Goal: Navigation & Orientation: Find specific page/section

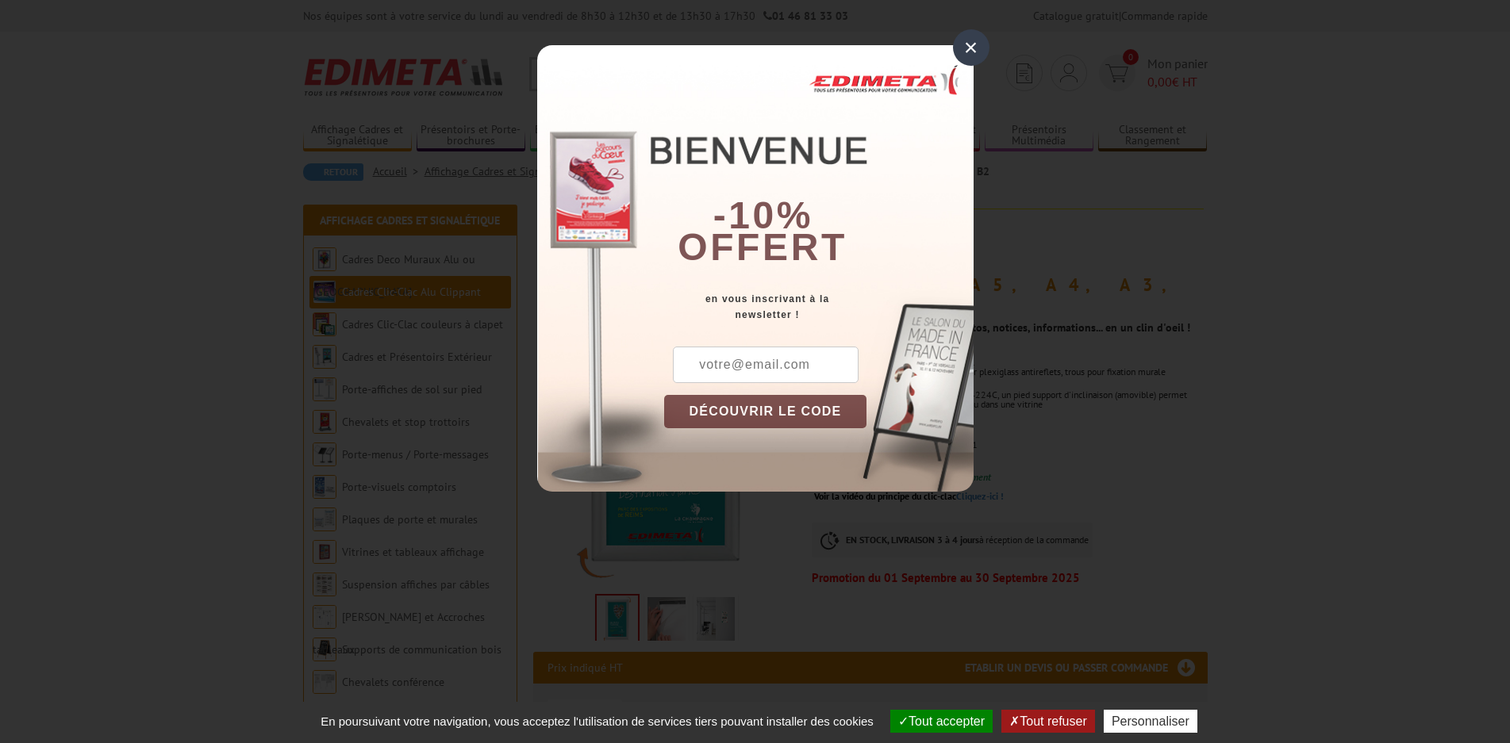
click at [976, 39] on div "×" at bounding box center [971, 47] width 36 height 36
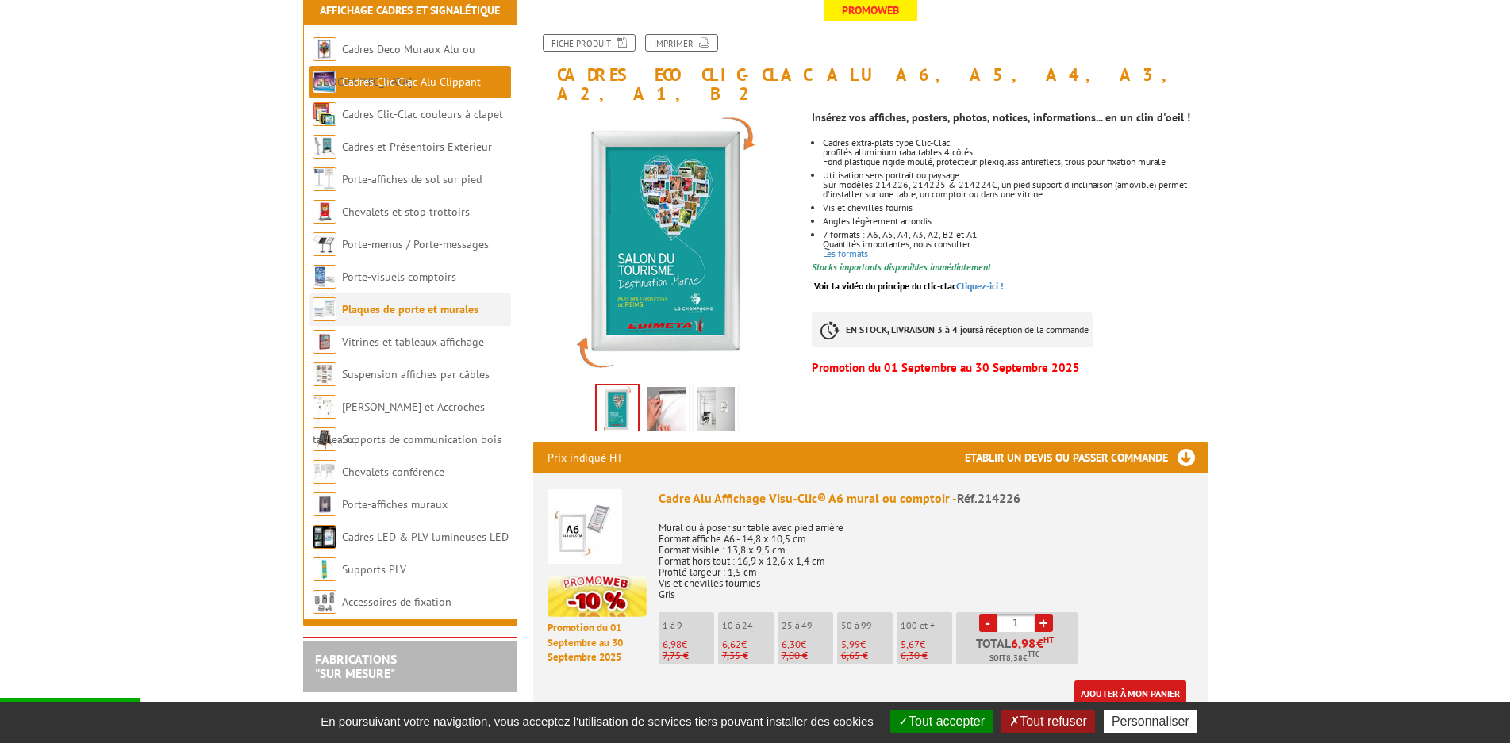
scroll to position [238, 0]
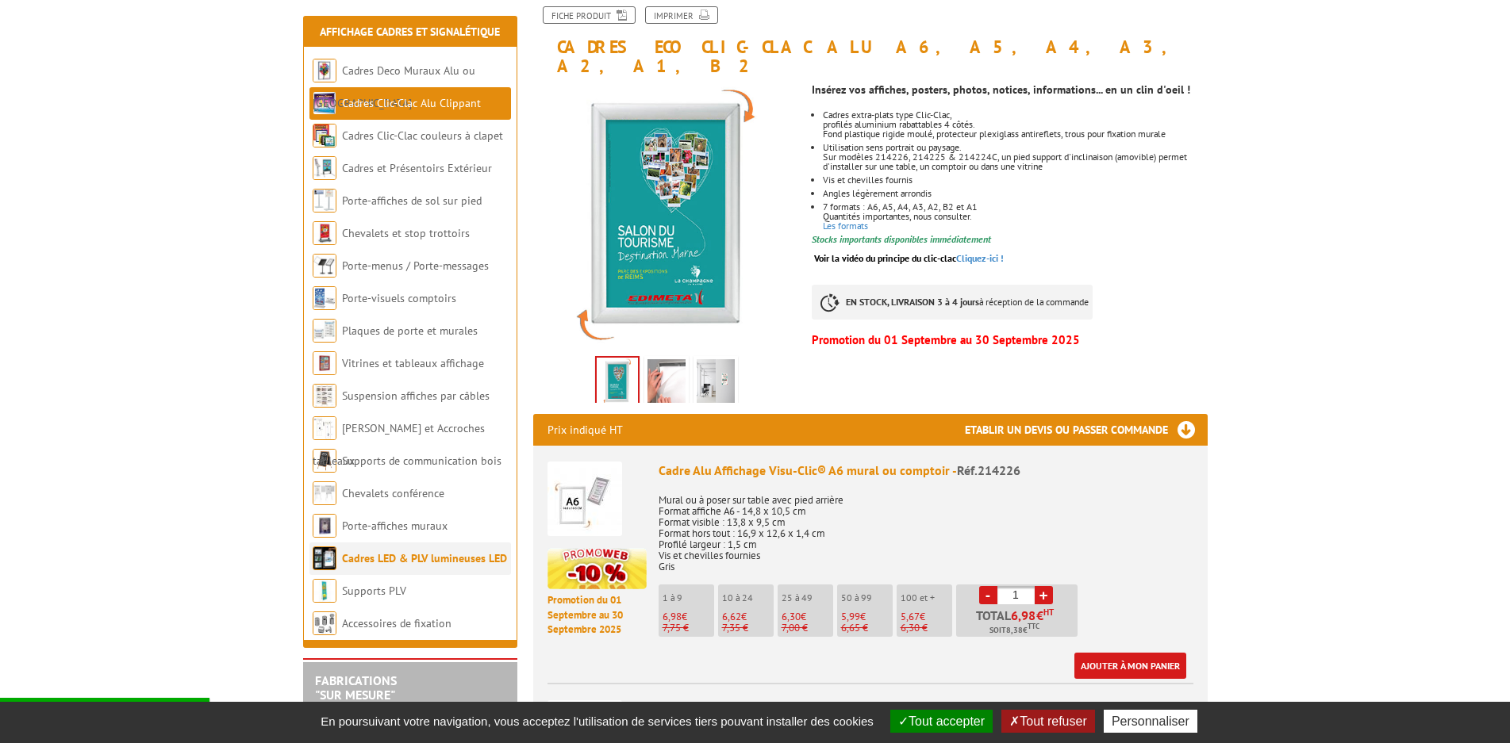
click at [385, 553] on link "Cadres LED & PLV lumineuses LED" at bounding box center [424, 558] width 165 height 14
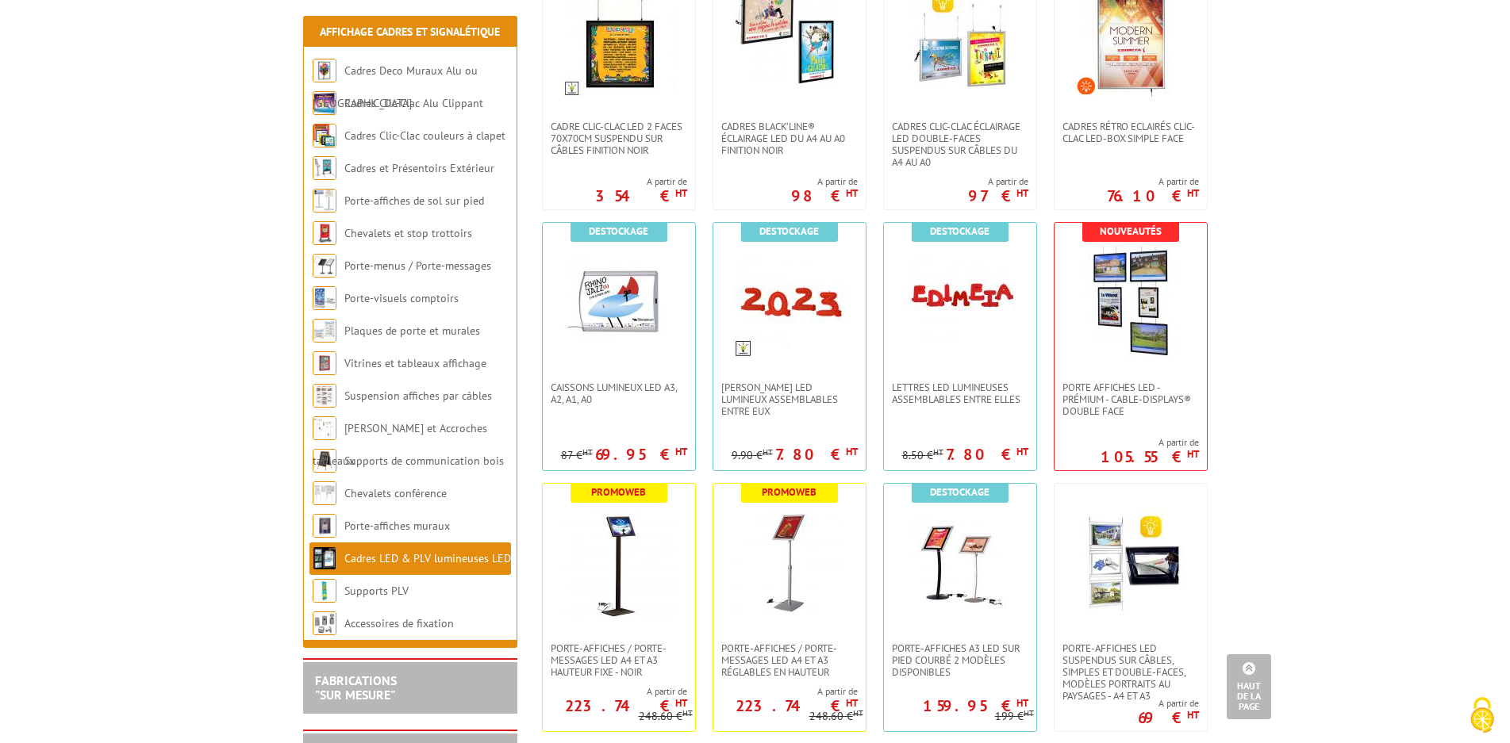
scroll to position [238, 0]
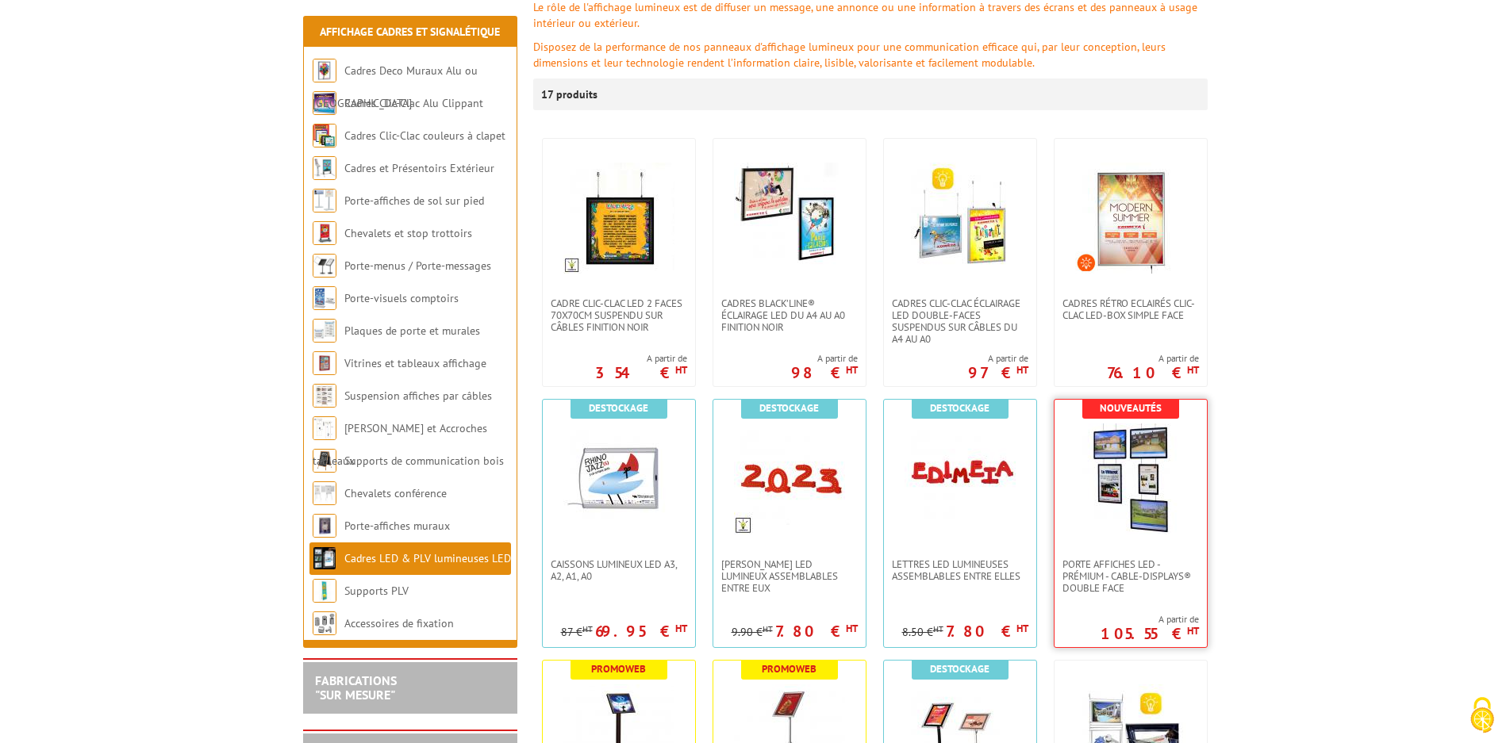
click at [1133, 474] on img at bounding box center [1130, 479] width 111 height 111
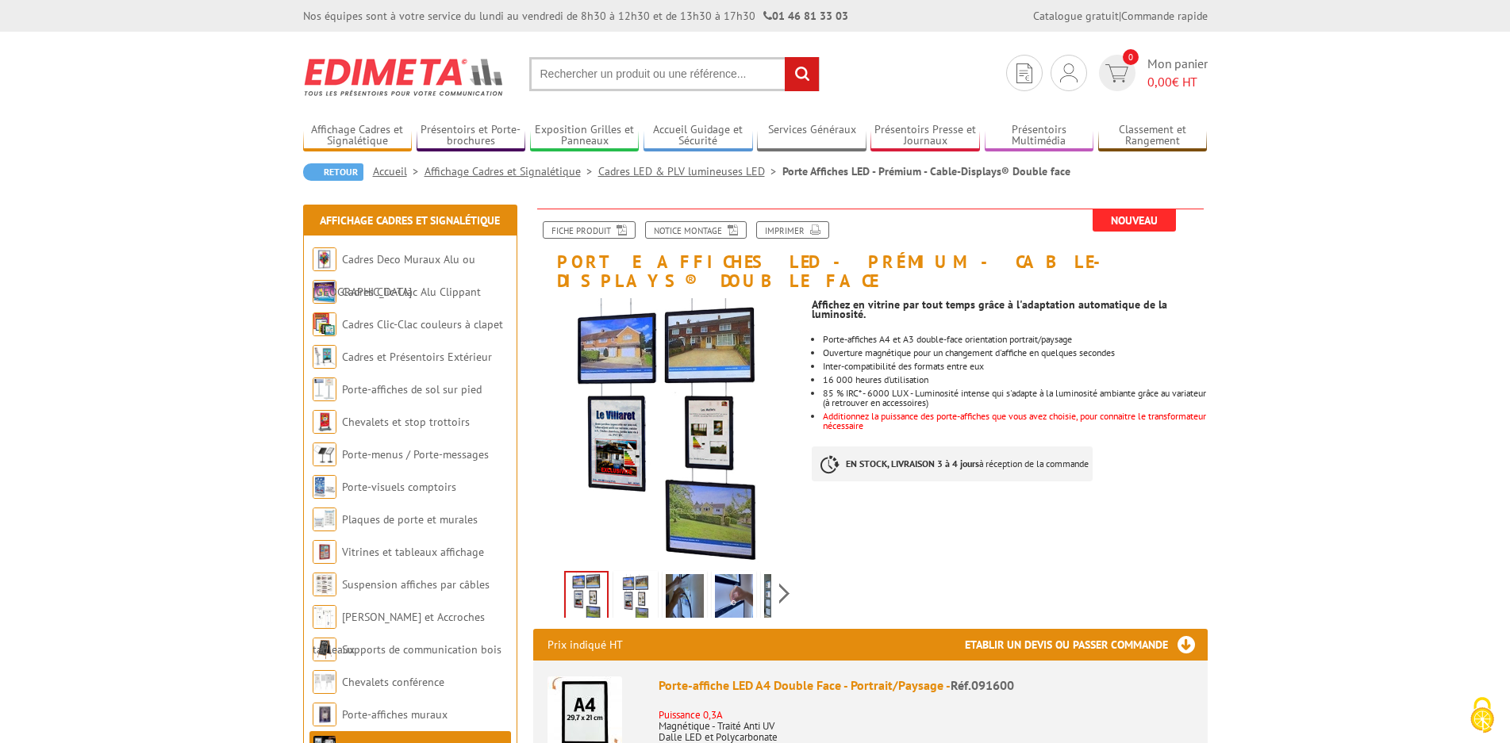
click at [647, 578] on img at bounding box center [635, 598] width 38 height 49
click at [685, 578] on img at bounding box center [685, 598] width 38 height 49
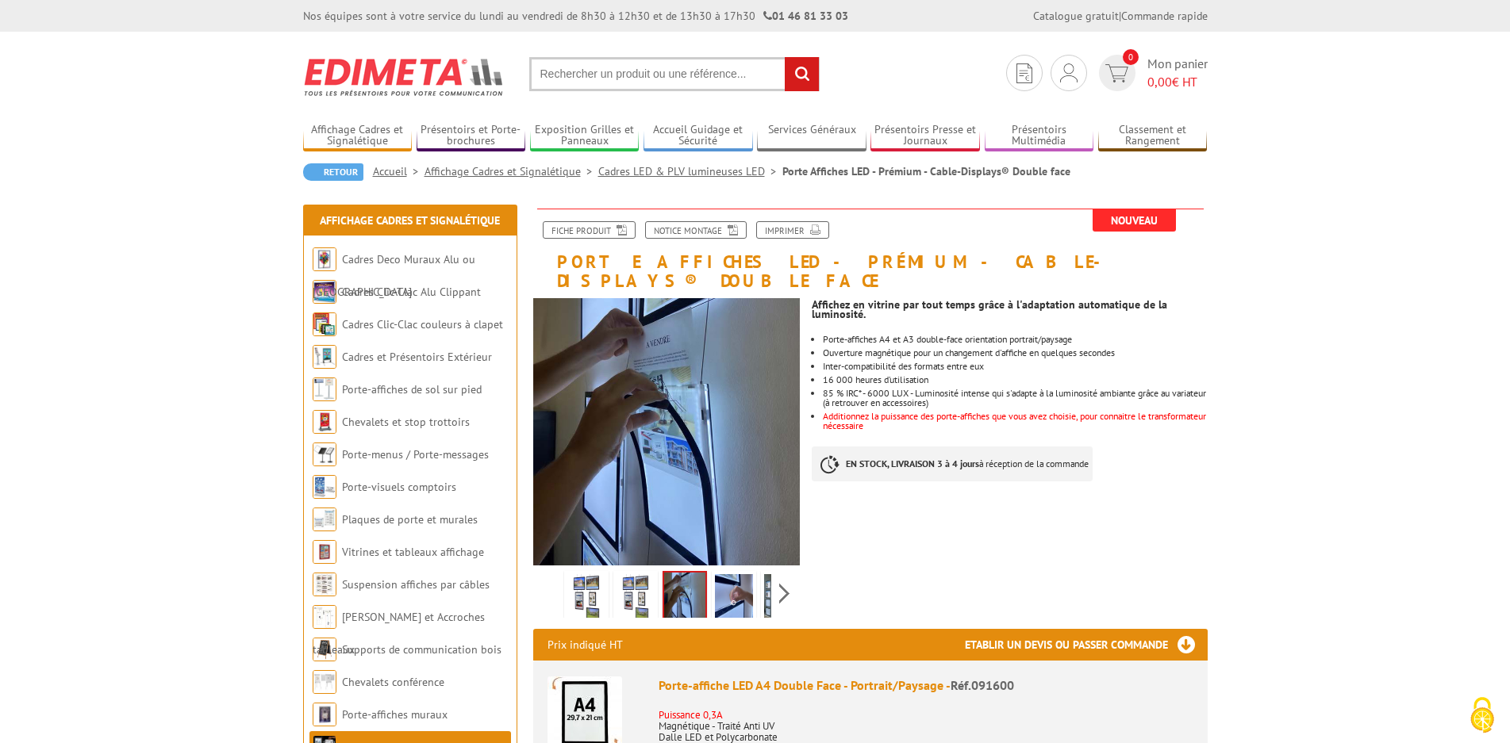
click at [742, 581] on img at bounding box center [734, 598] width 38 height 49
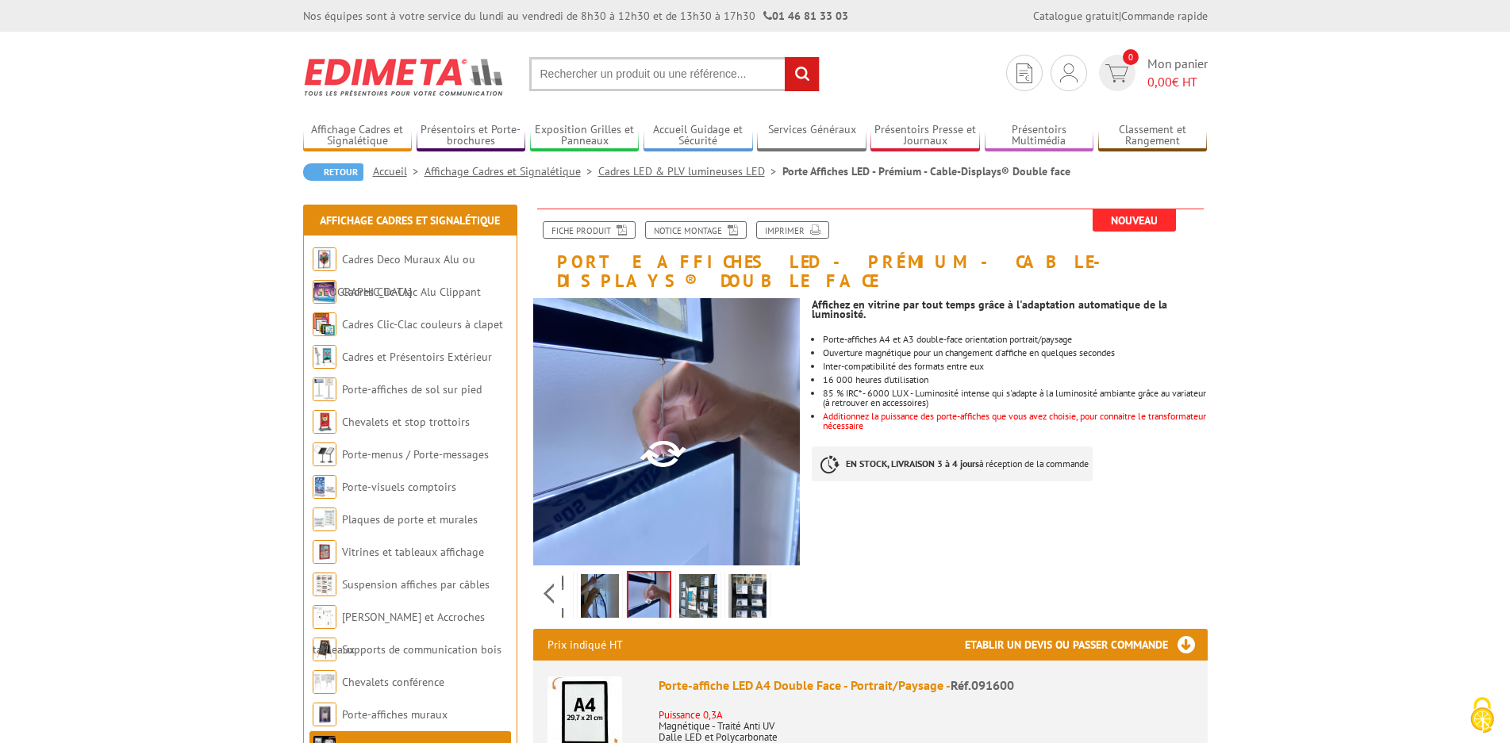
click at [786, 570] on div "Previous Next" at bounding box center [666, 594] width 267 height 56
click at [710, 574] on img at bounding box center [698, 598] width 38 height 49
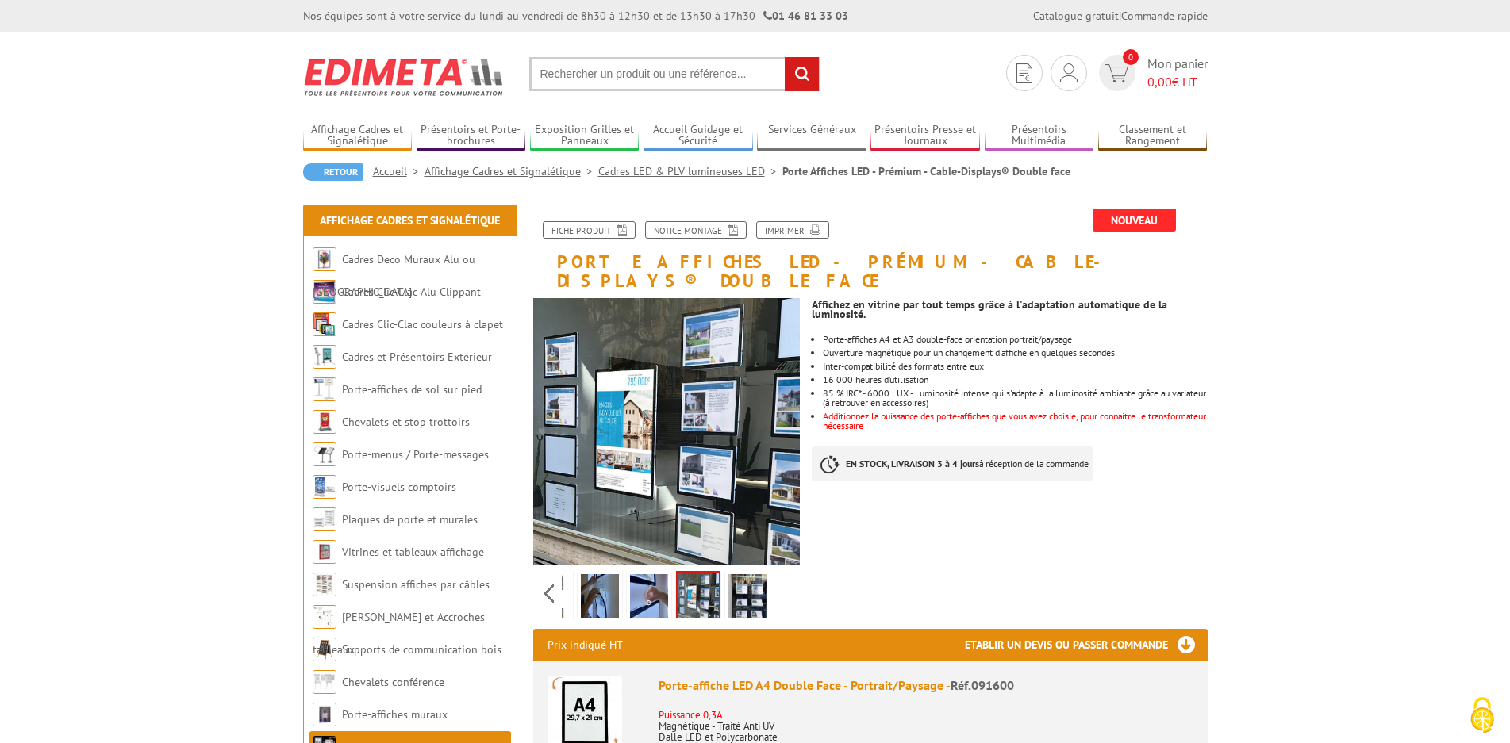
click at [742, 574] on img at bounding box center [747, 598] width 38 height 49
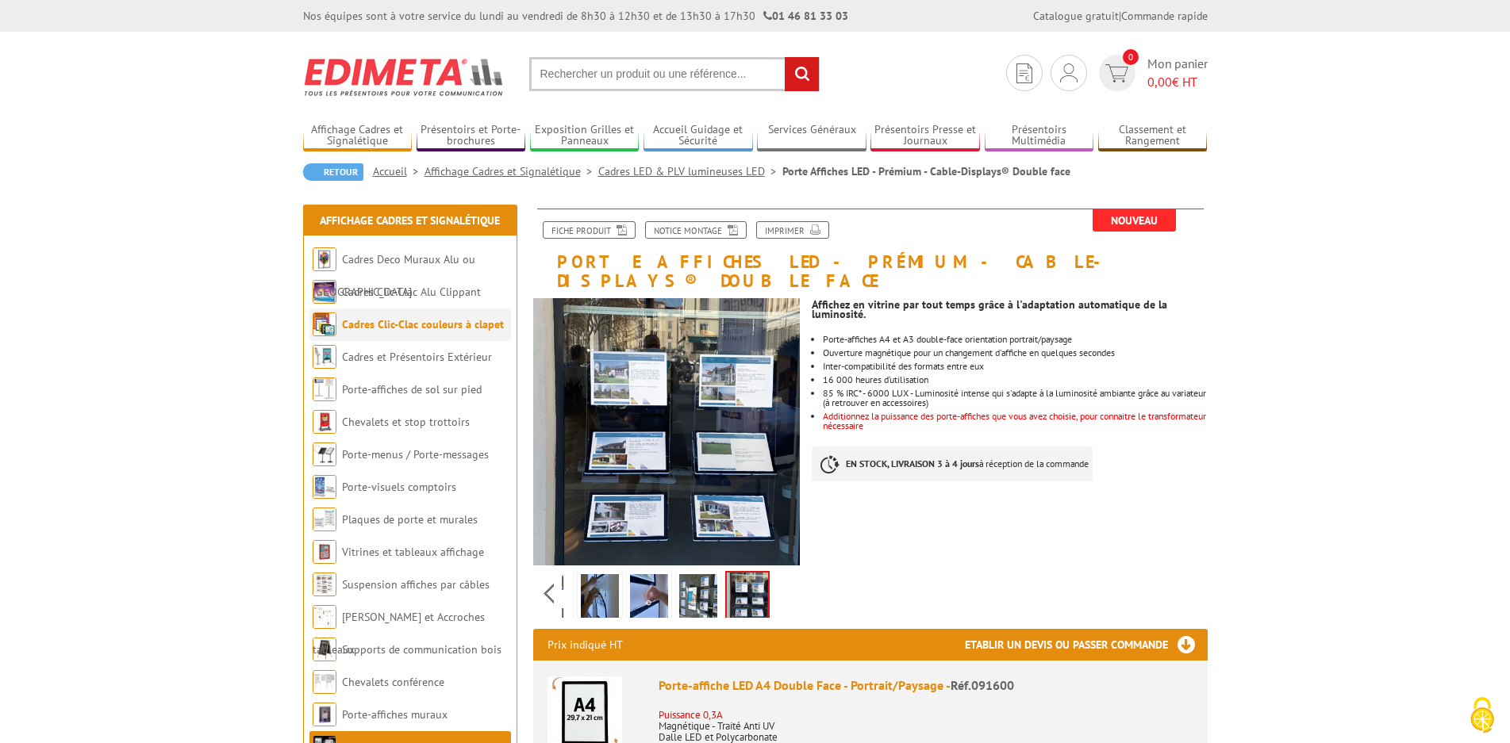
click at [417, 322] on link "Cadres Clic-Clac couleurs à clapet" at bounding box center [423, 324] width 162 height 14
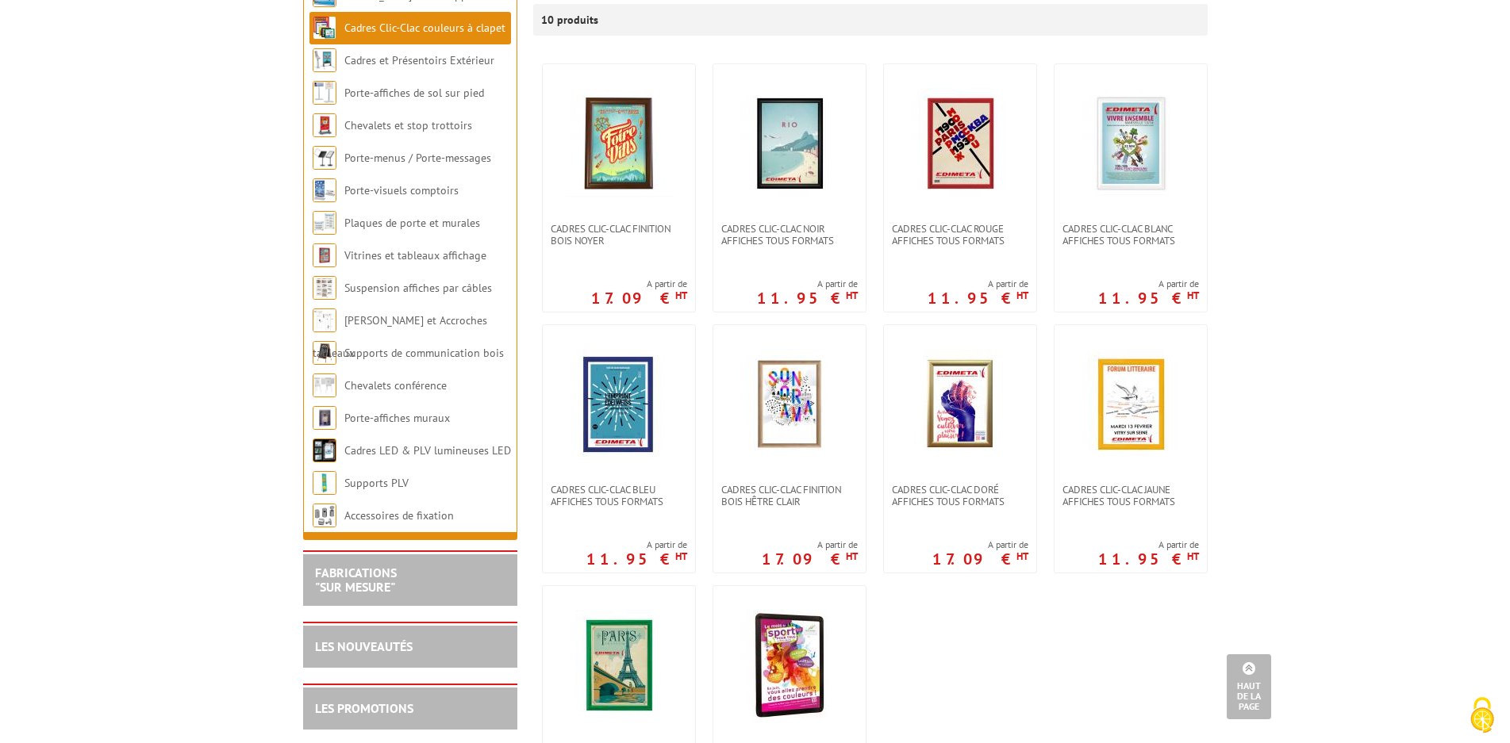
scroll to position [159, 0]
